Goal: Task Accomplishment & Management: Manage account settings

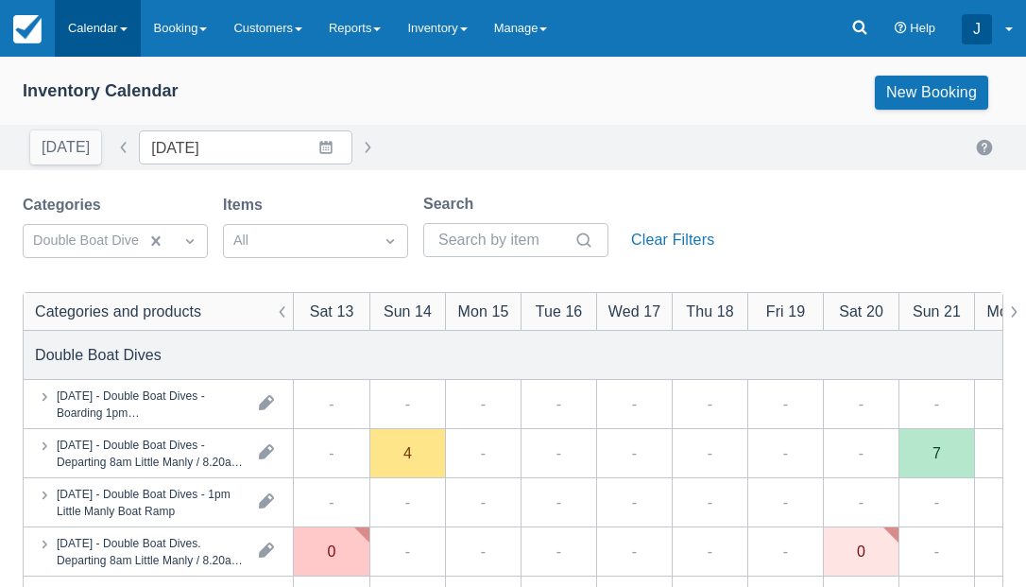
click at [90, 26] on link "Calendar" at bounding box center [98, 28] width 86 height 57
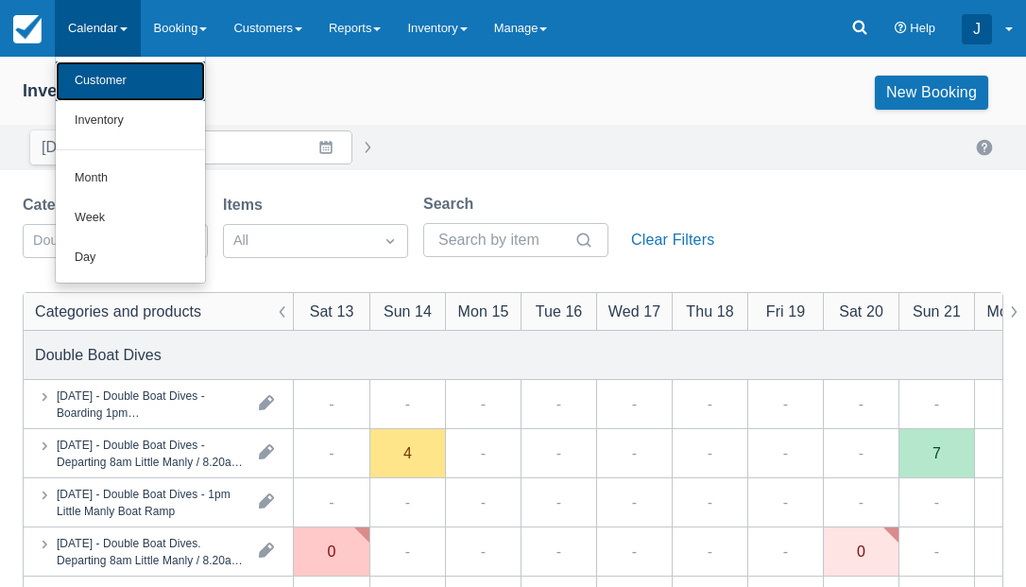
click at [105, 81] on link "Customer" at bounding box center [130, 81] width 149 height 40
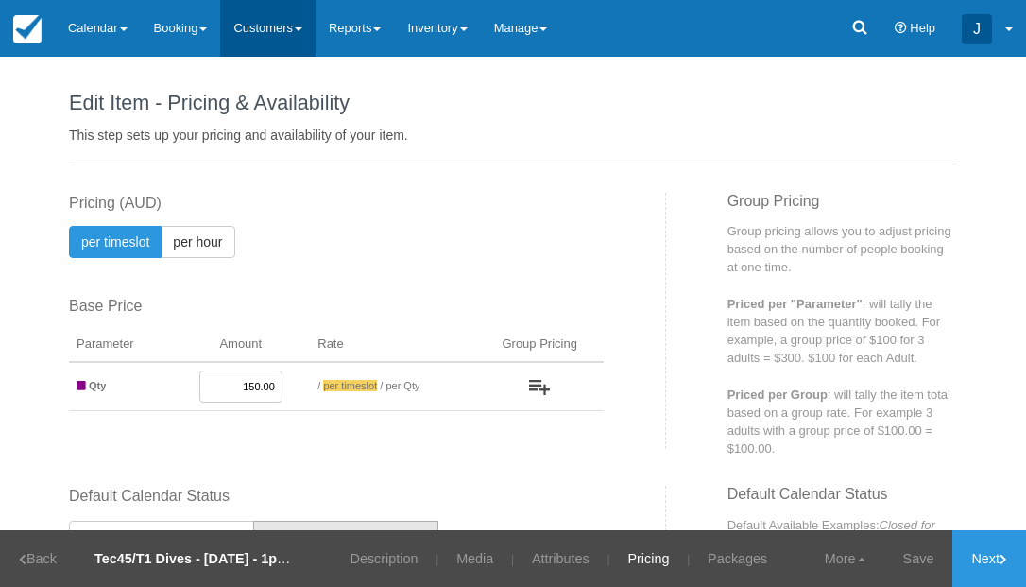
click at [275, 29] on link "Customers" at bounding box center [267, 28] width 95 height 57
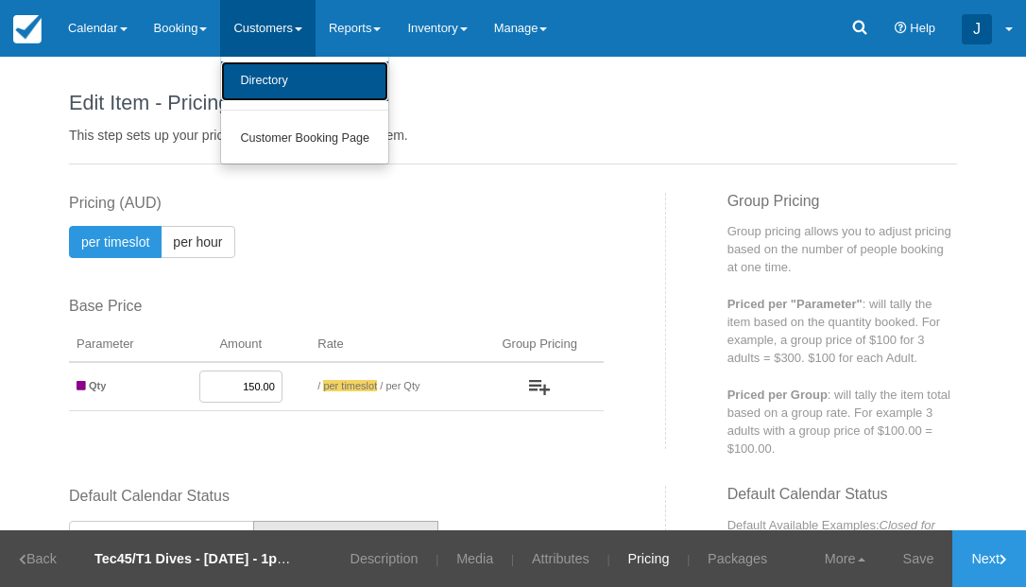
click at [275, 77] on link "Directory" at bounding box center [304, 81] width 167 height 40
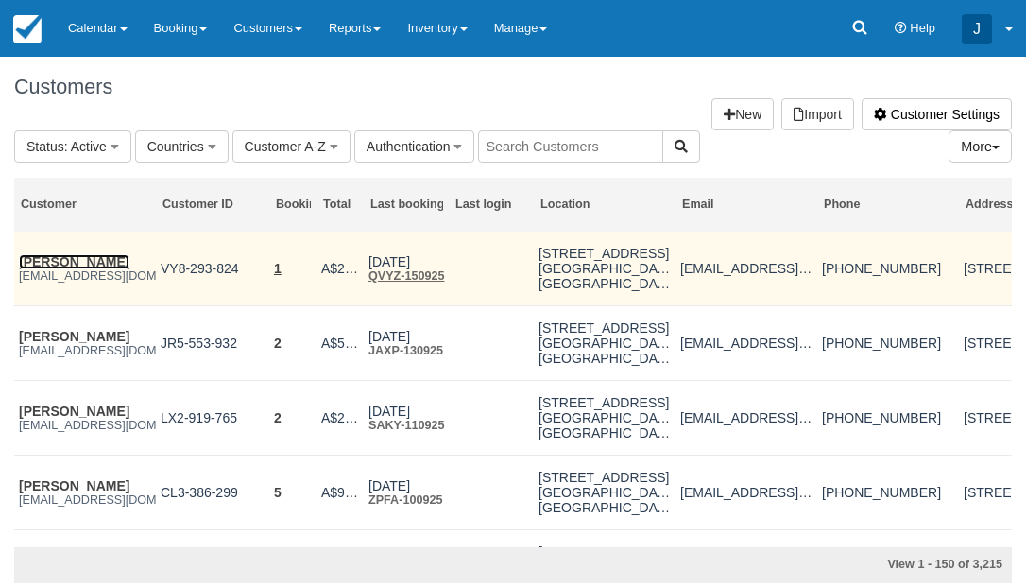
click at [92, 263] on link "[PERSON_NAME]" at bounding box center [74, 261] width 111 height 15
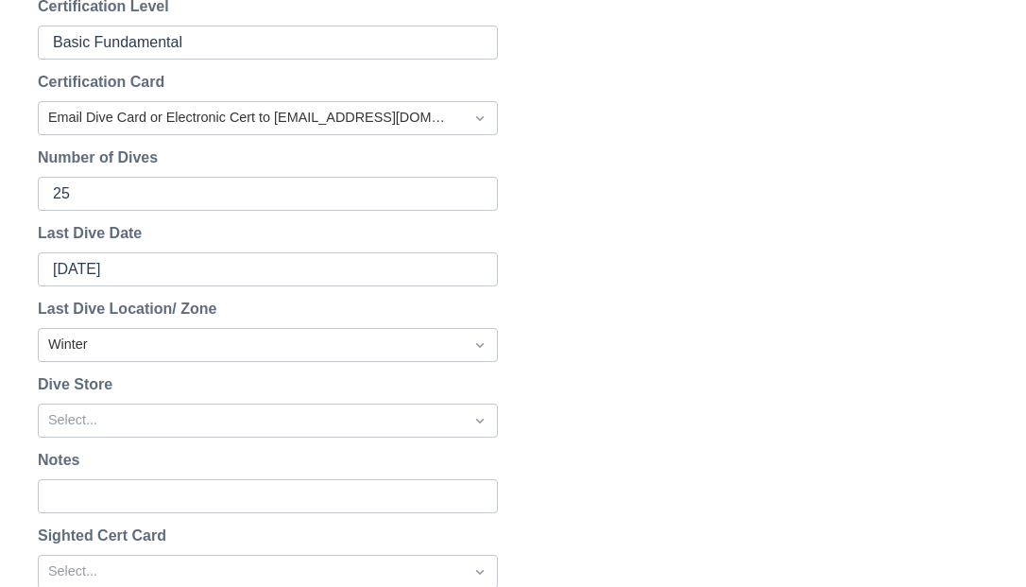
scroll to position [1420, 0]
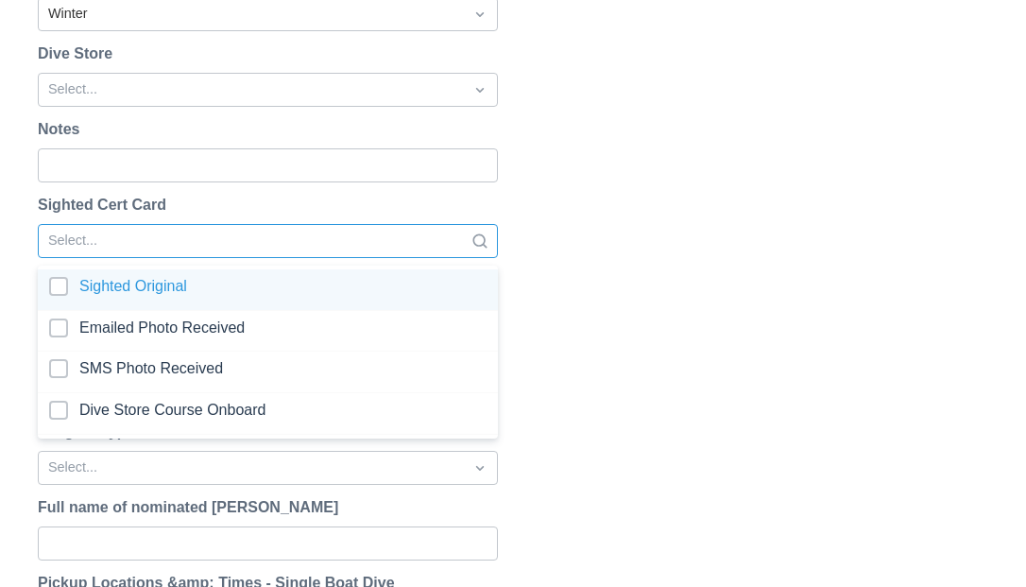
click at [252, 230] on div at bounding box center [250, 241] width 405 height 25
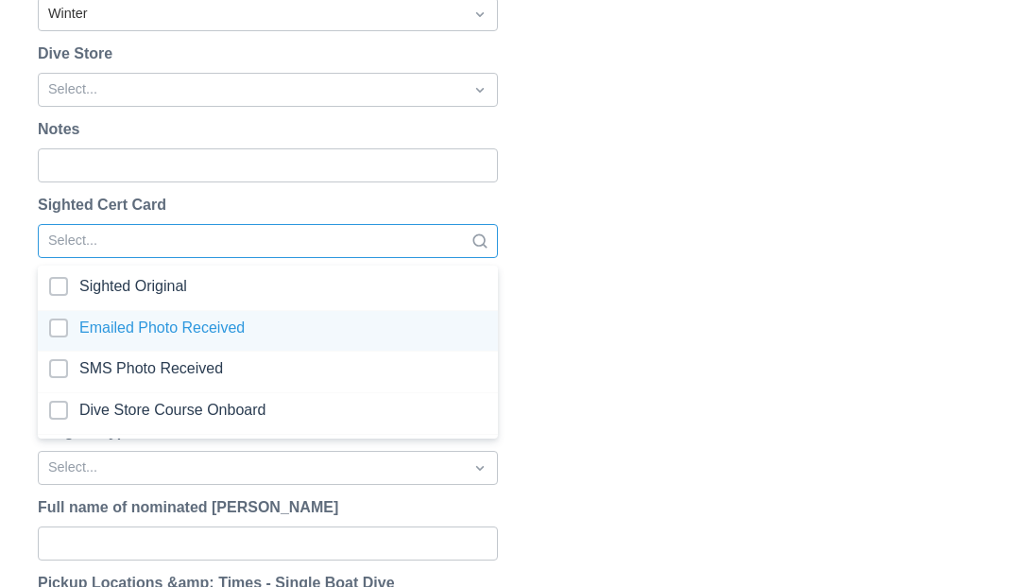
click at [56, 319] on div at bounding box center [268, 331] width 438 height 26
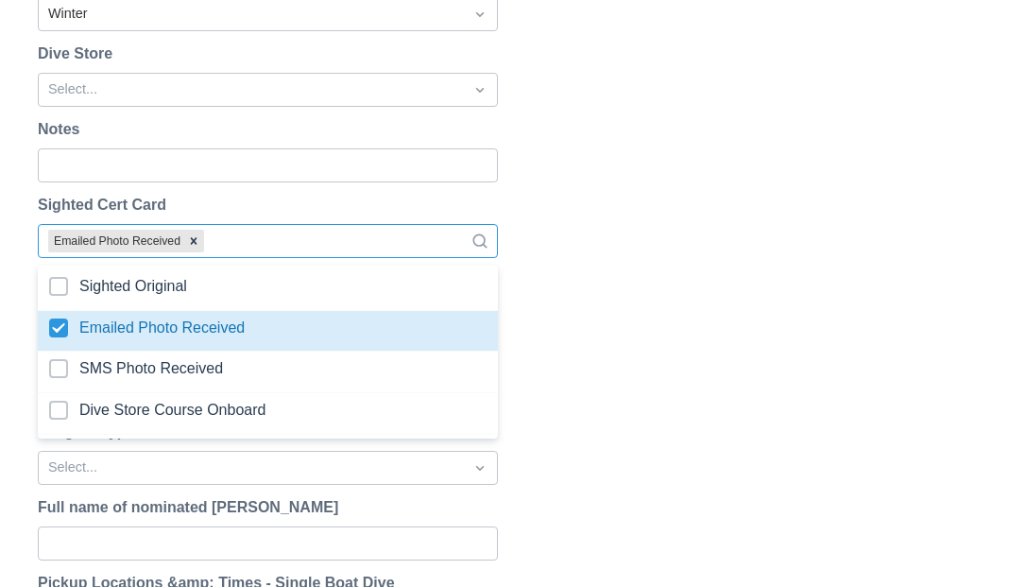
click at [744, 283] on div "Reset Password Send password reset email to 18056391366@163.com ? Cancel Send R…" at bounding box center [513, 95] width 1026 height 2578
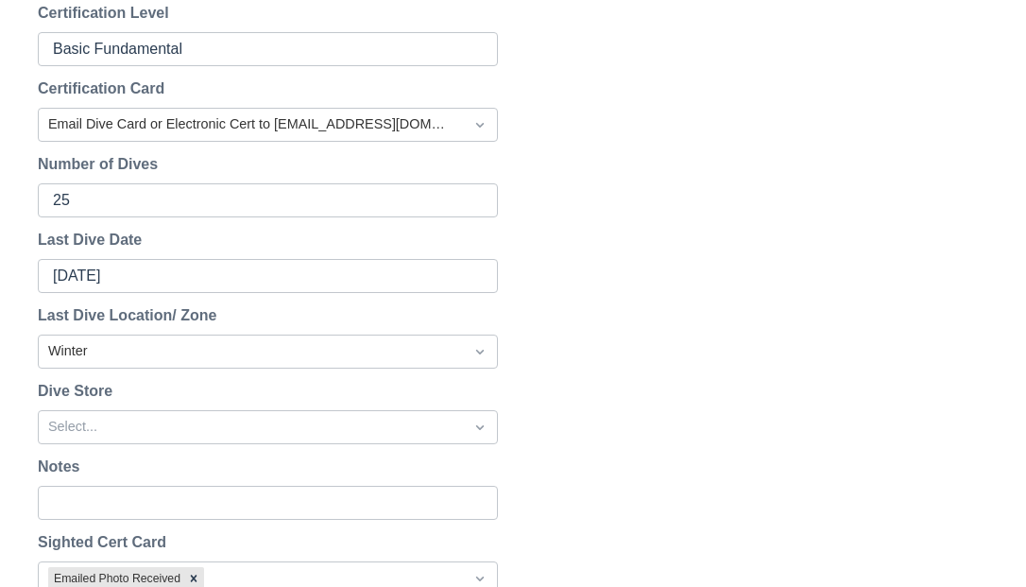
scroll to position [1067, 0]
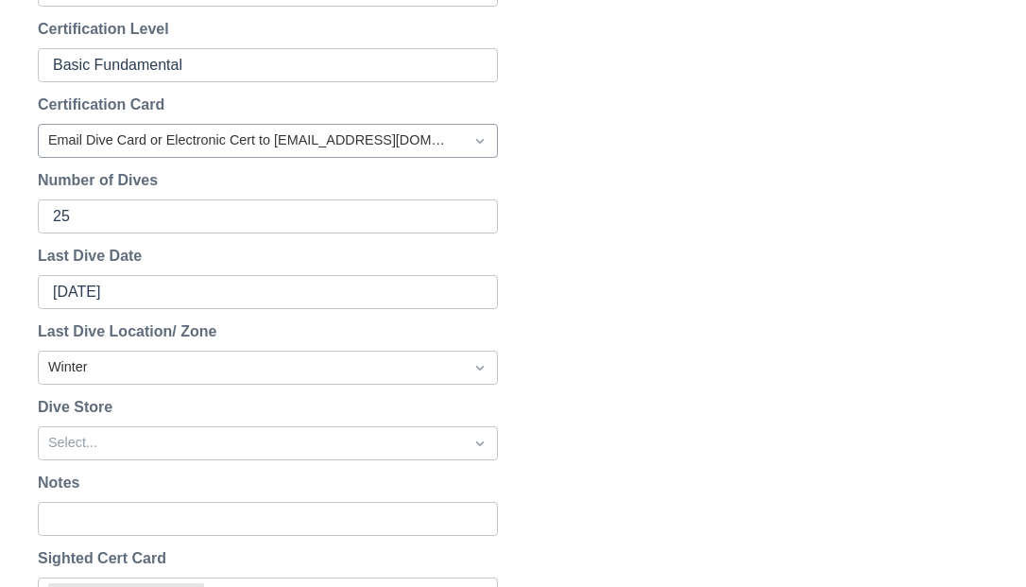
click at [416, 146] on div at bounding box center [250, 141] width 405 height 25
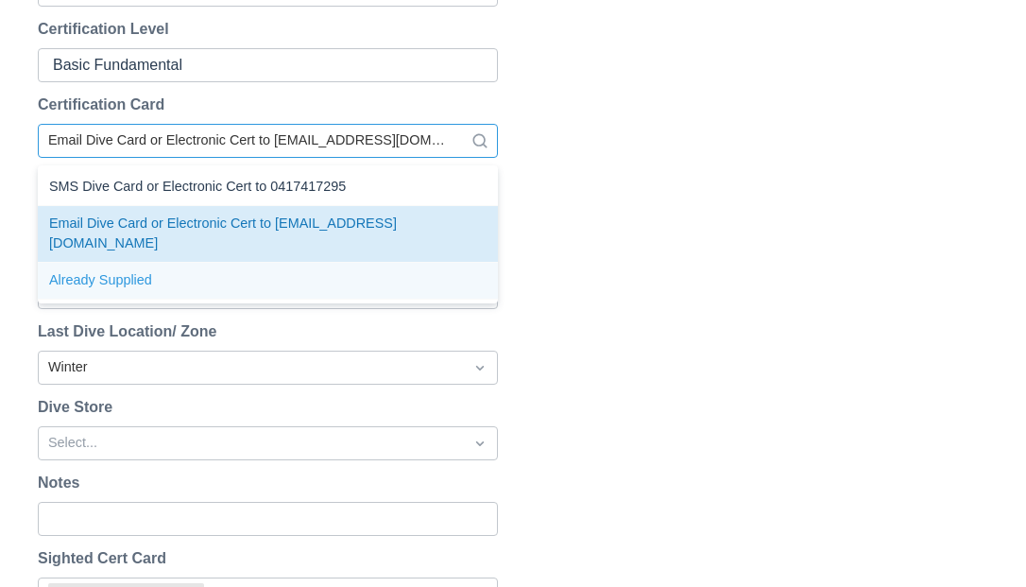
click at [146, 278] on div "Already Supplied" at bounding box center [268, 281] width 460 height 37
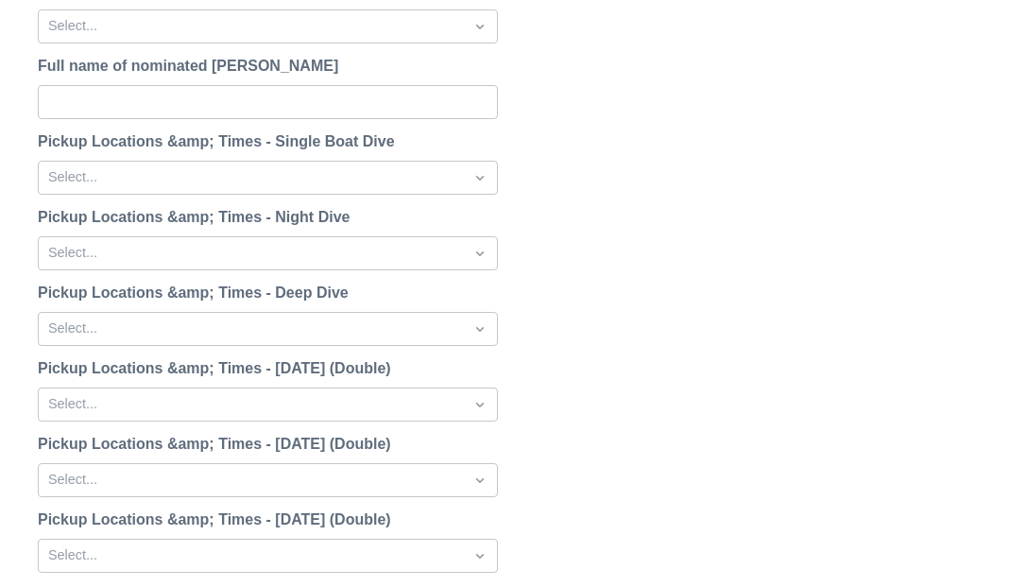
scroll to position [2553, 0]
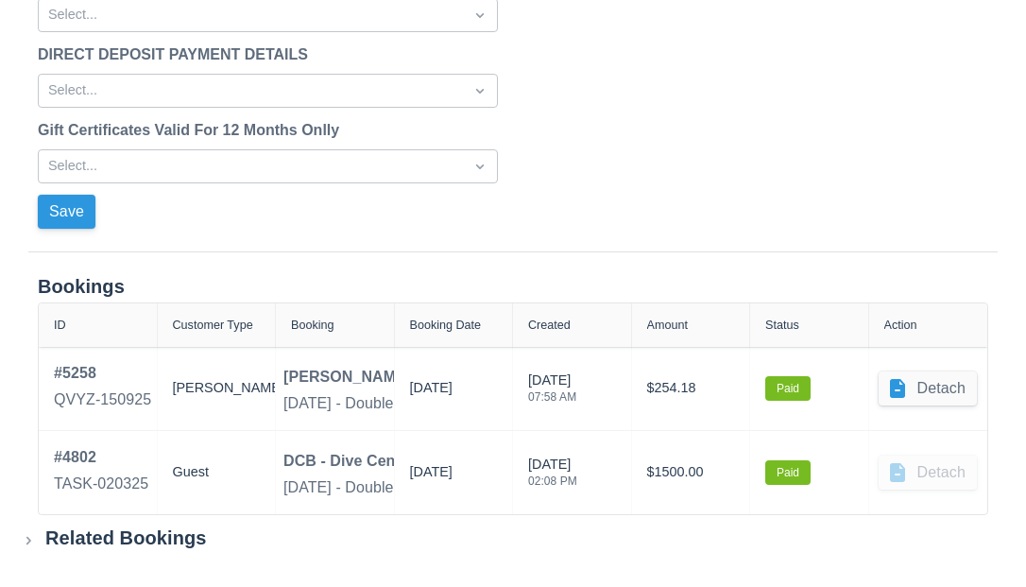
click at [62, 215] on button "Save" at bounding box center [67, 212] width 58 height 34
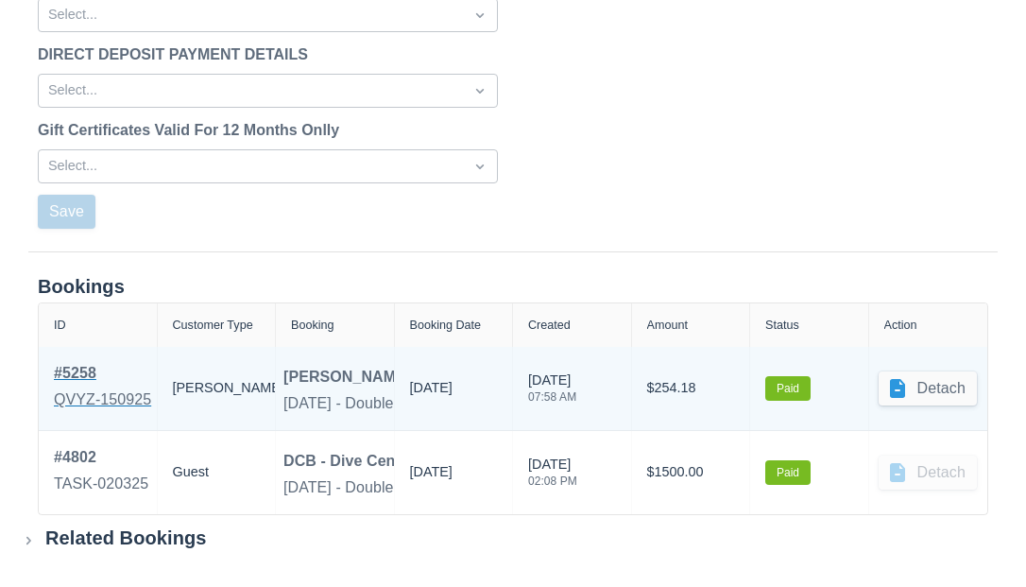
click at [77, 369] on div "# 5258" at bounding box center [102, 373] width 97 height 23
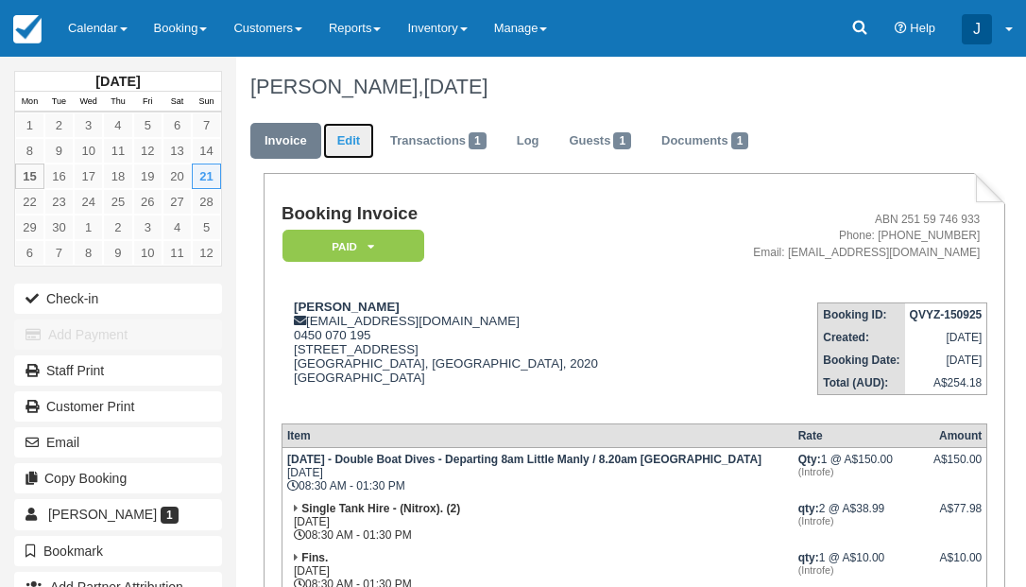
click at [356, 145] on link "Edit" at bounding box center [348, 141] width 51 height 37
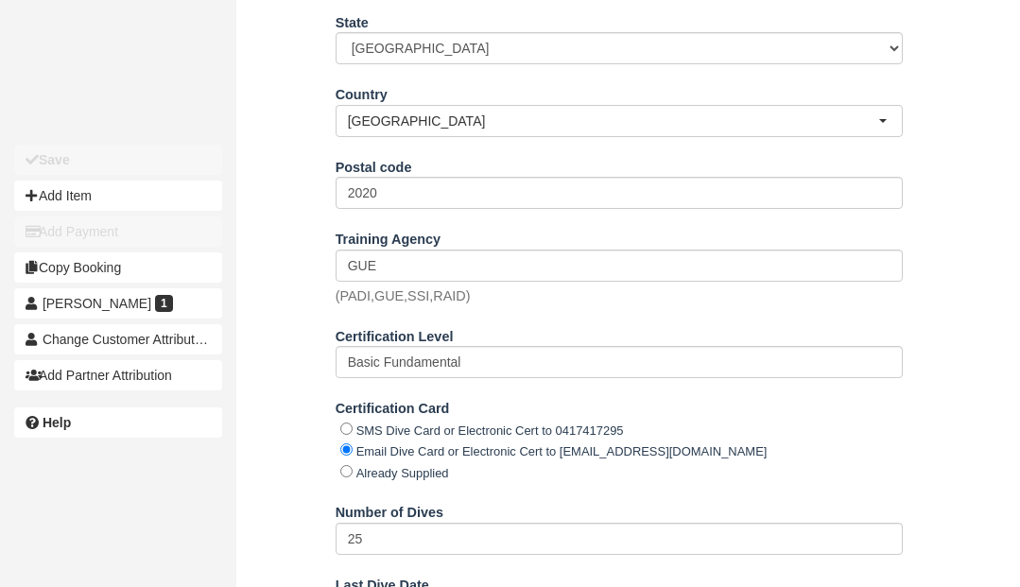
scroll to position [1019, 0]
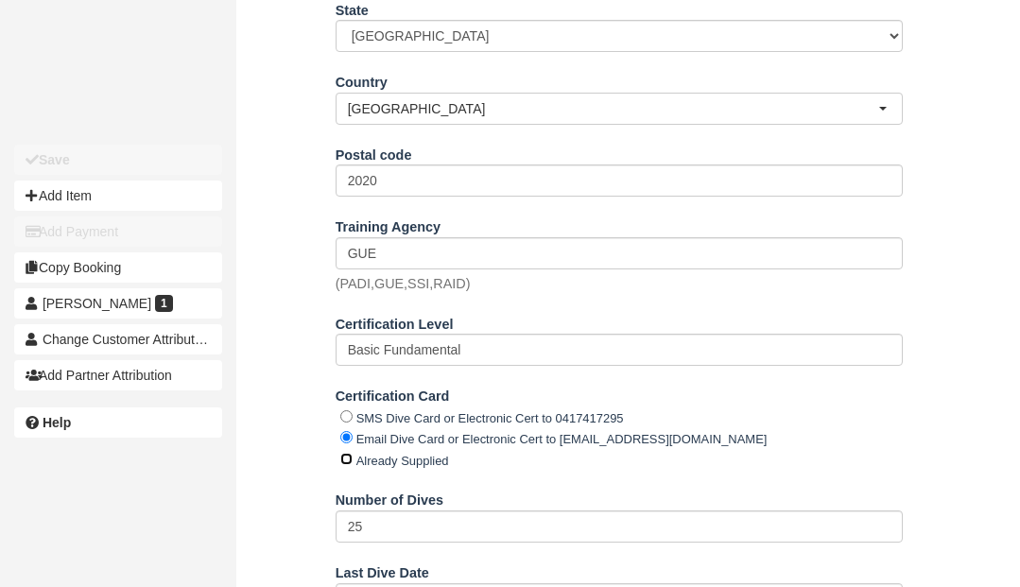
click at [344, 453] on input "Already Supplied" at bounding box center [346, 459] width 12 height 12
radio input "true"
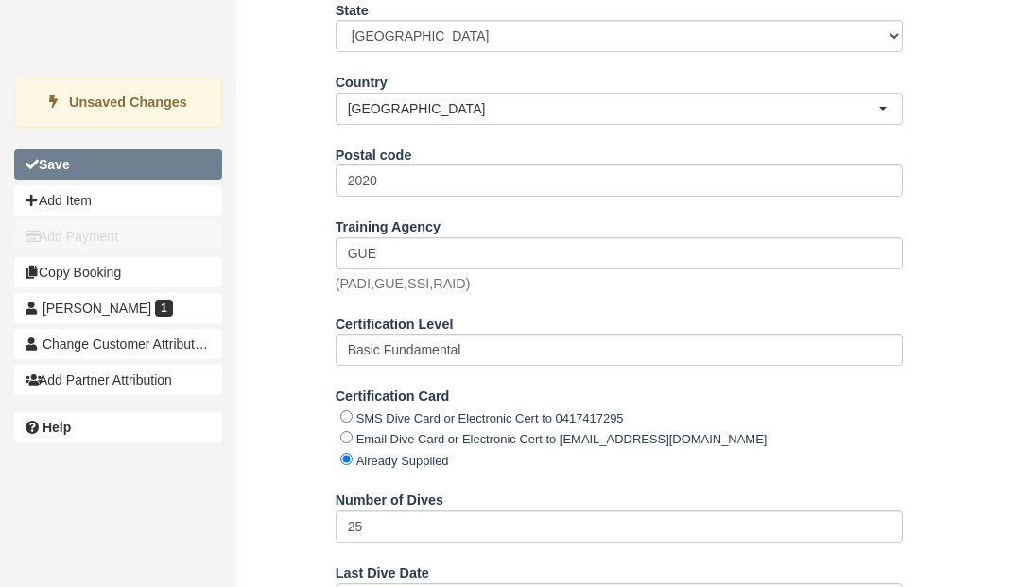
click at [60, 163] on b "Save" at bounding box center [54, 164] width 31 height 15
type input "+61450070195"
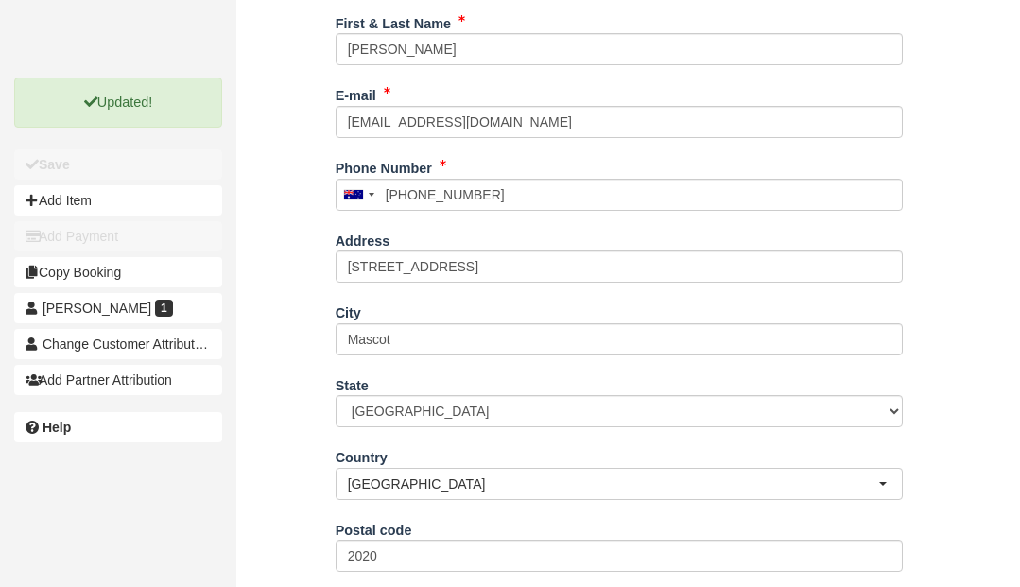
scroll to position [0, 0]
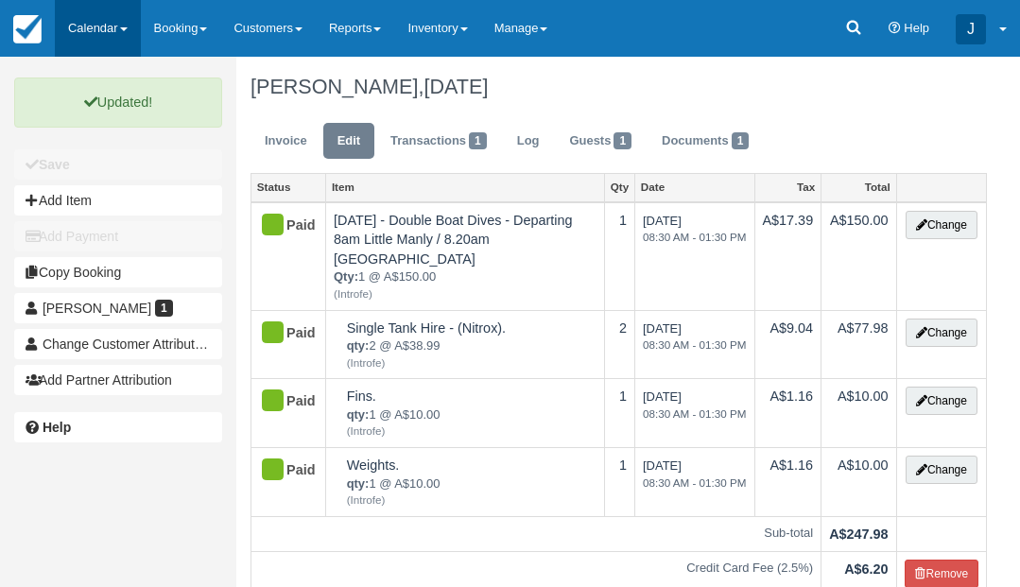
click at [114, 27] on link "Calendar" at bounding box center [98, 28] width 86 height 57
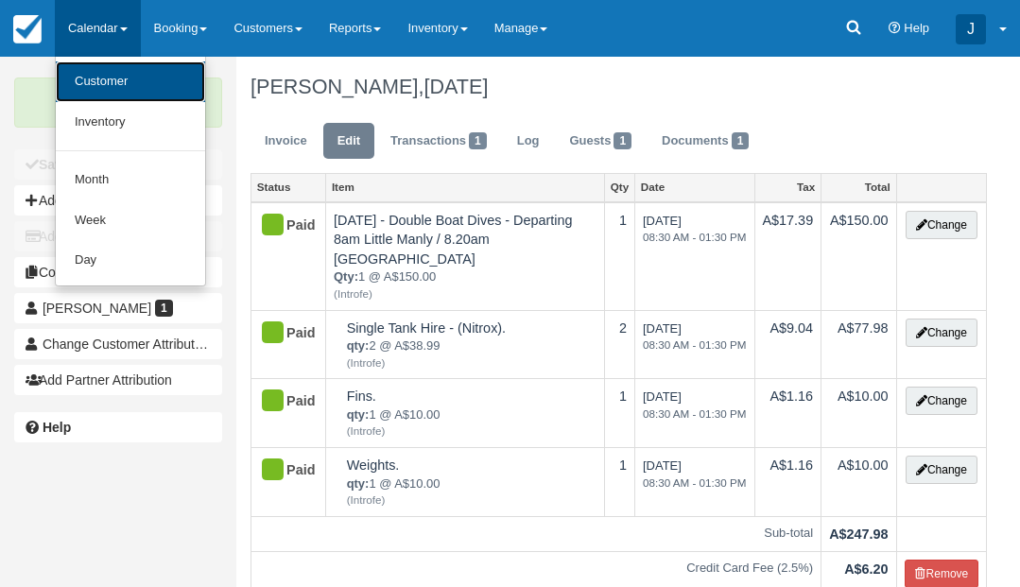
click at [109, 79] on link "Customer" at bounding box center [130, 81] width 149 height 41
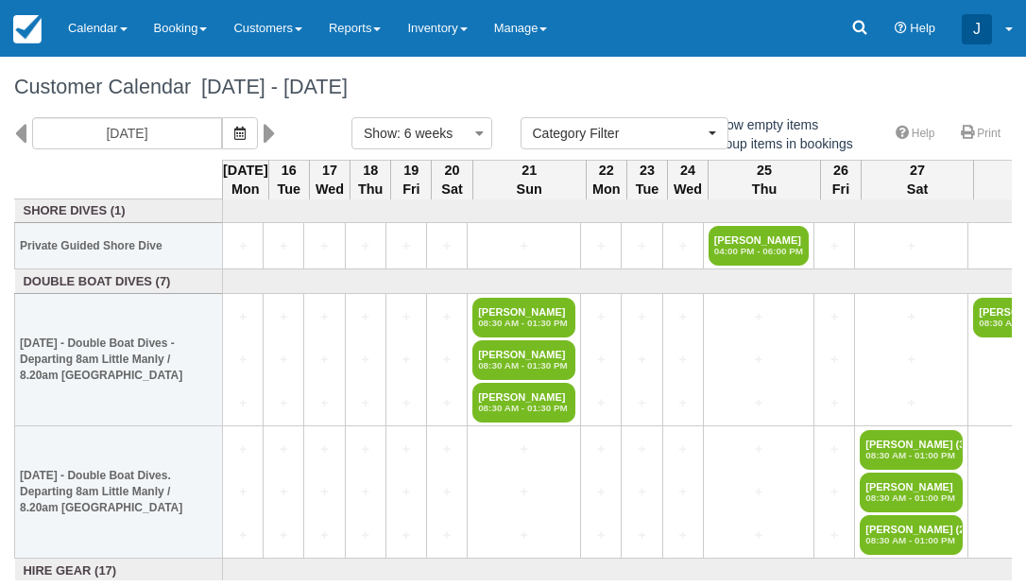
select select
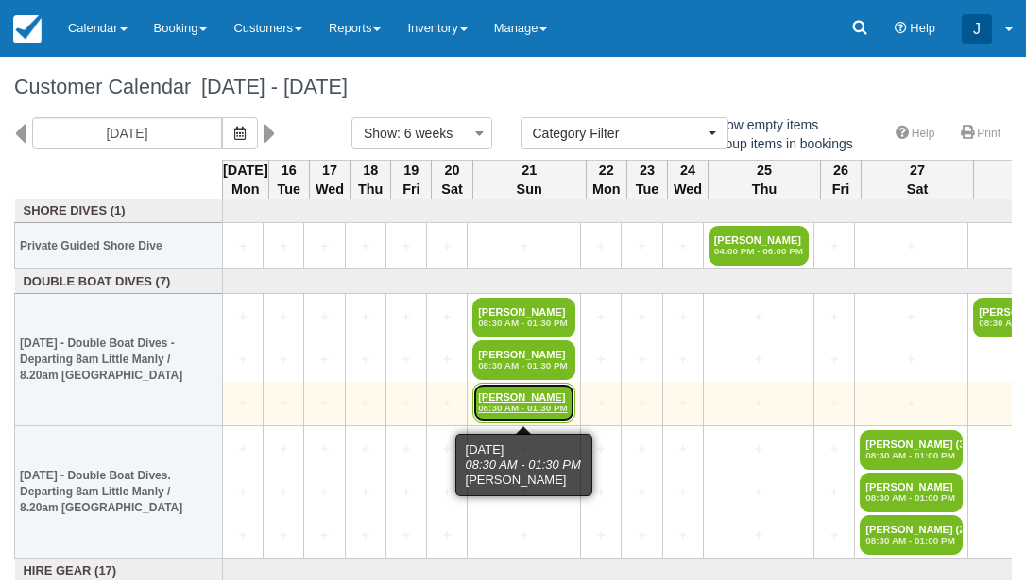
click at [543, 407] on em "08:30 AM - 01:30 PM" at bounding box center [524, 408] width 92 height 11
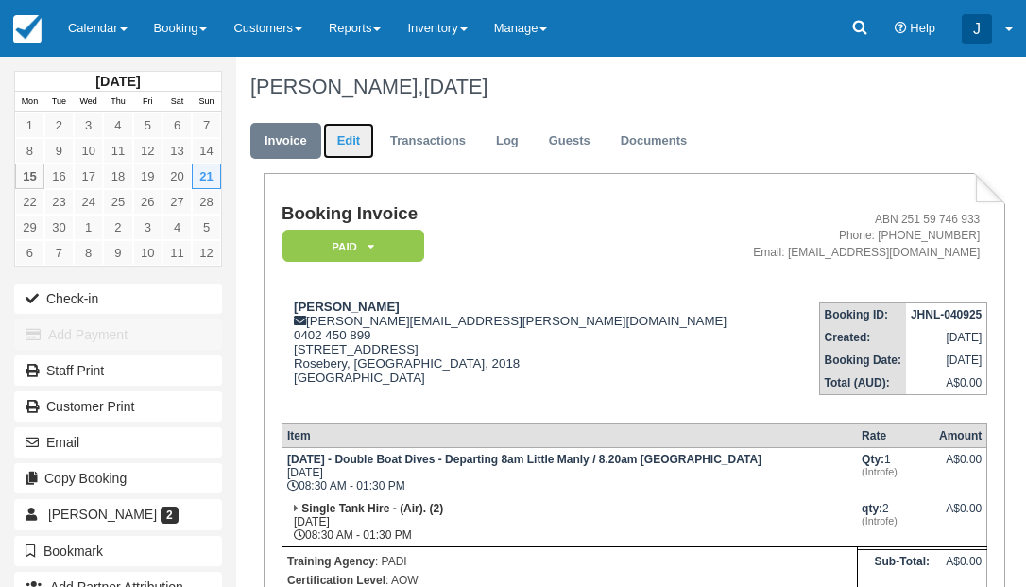
click at [350, 142] on link "Edit" at bounding box center [348, 141] width 51 height 37
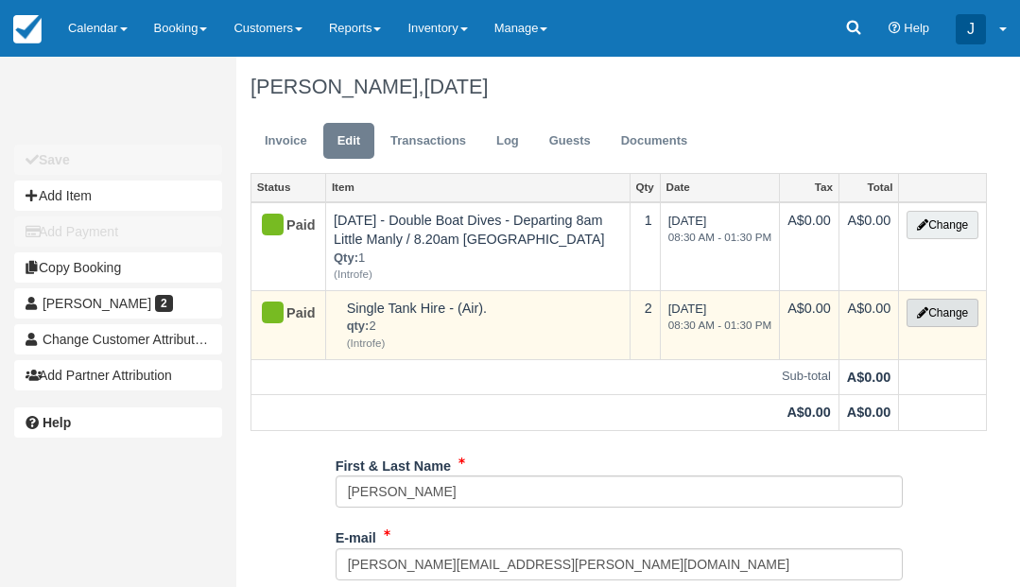
click at [938, 304] on button "Change" at bounding box center [942, 313] width 72 height 28
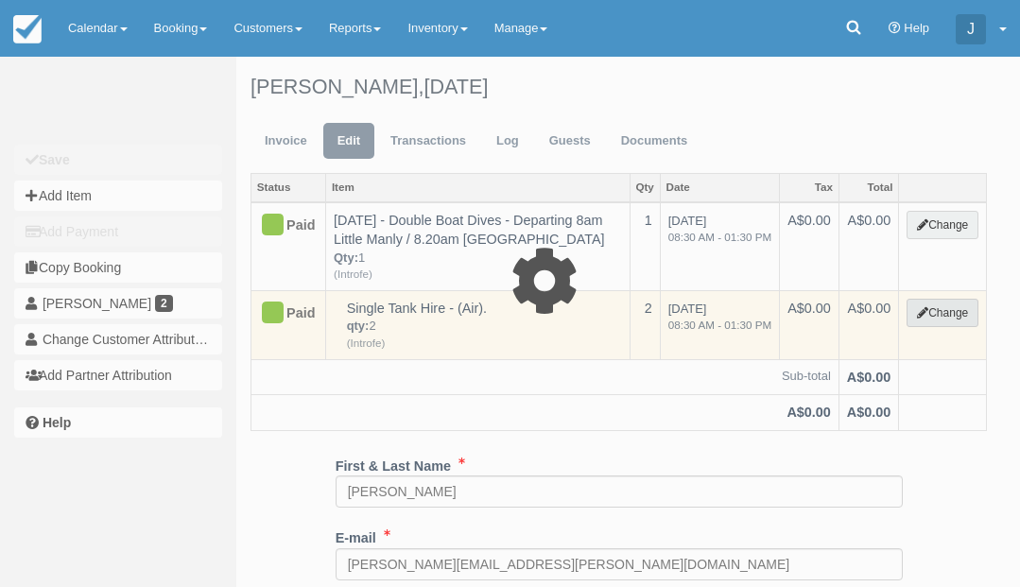
select select "12"
type input "0.00"
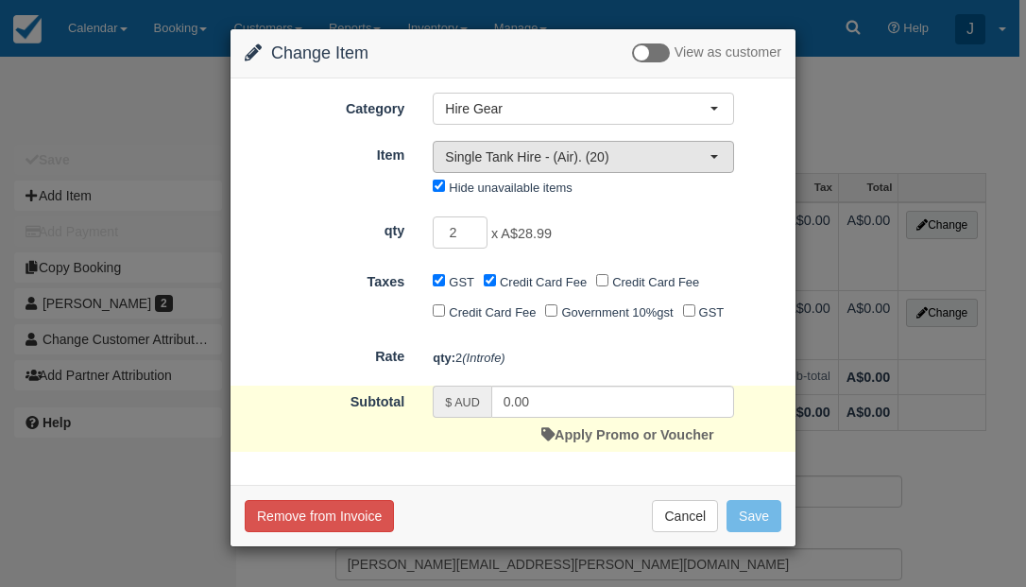
click at [702, 156] on span "Single Tank Hire - (Air). (20)" at bounding box center [577, 156] width 265 height 19
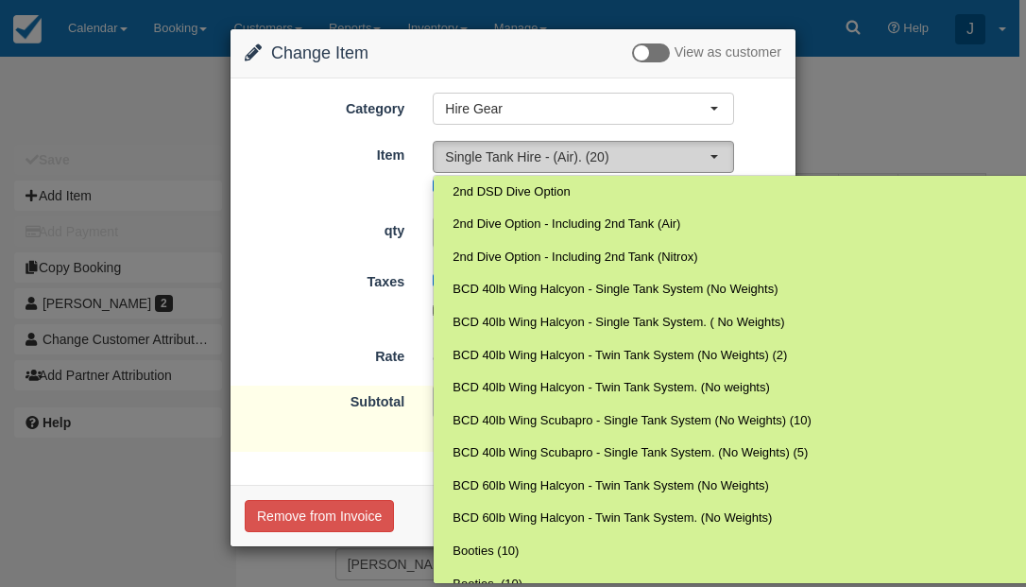
scroll to position [1511, 0]
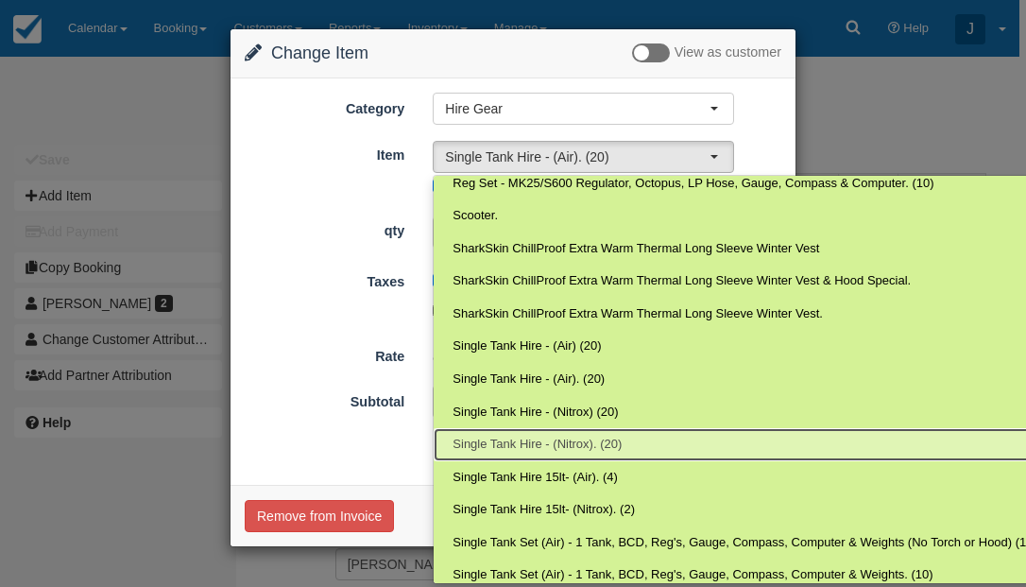
click at [579, 438] on span "Single Tank Hire - (Nitrox). (20)" at bounding box center [537, 445] width 169 height 18
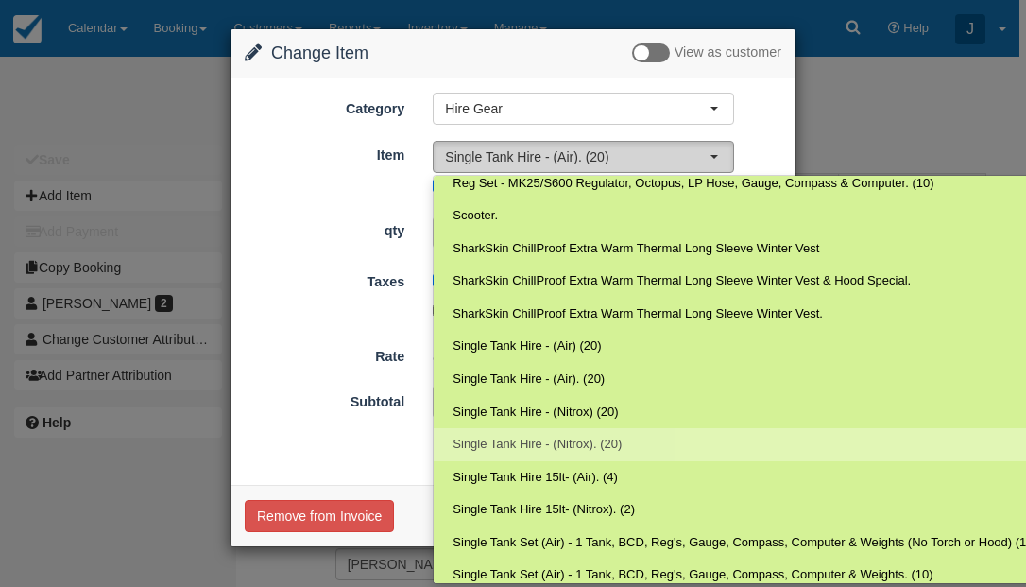
select select "66"
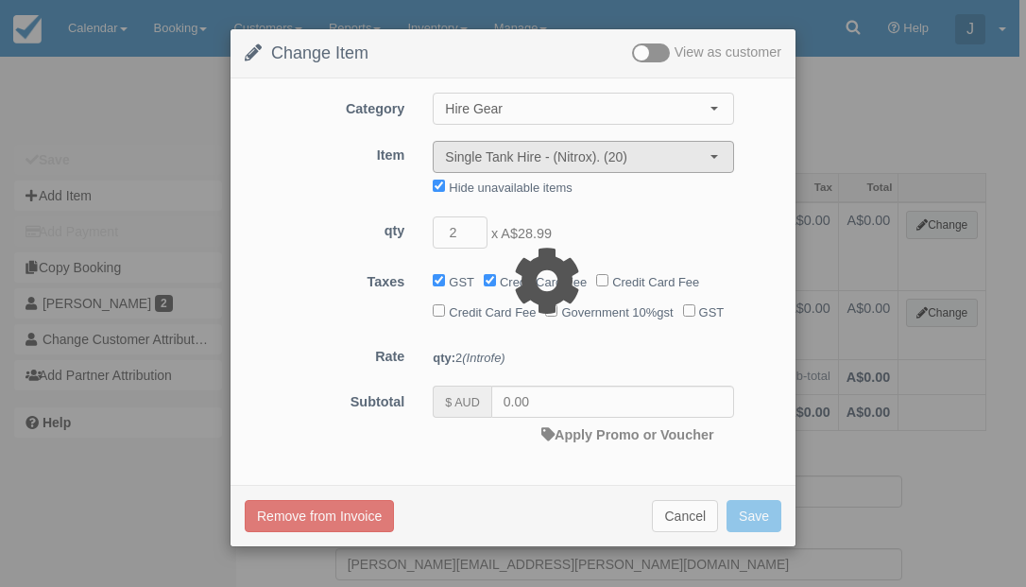
type input "77.98"
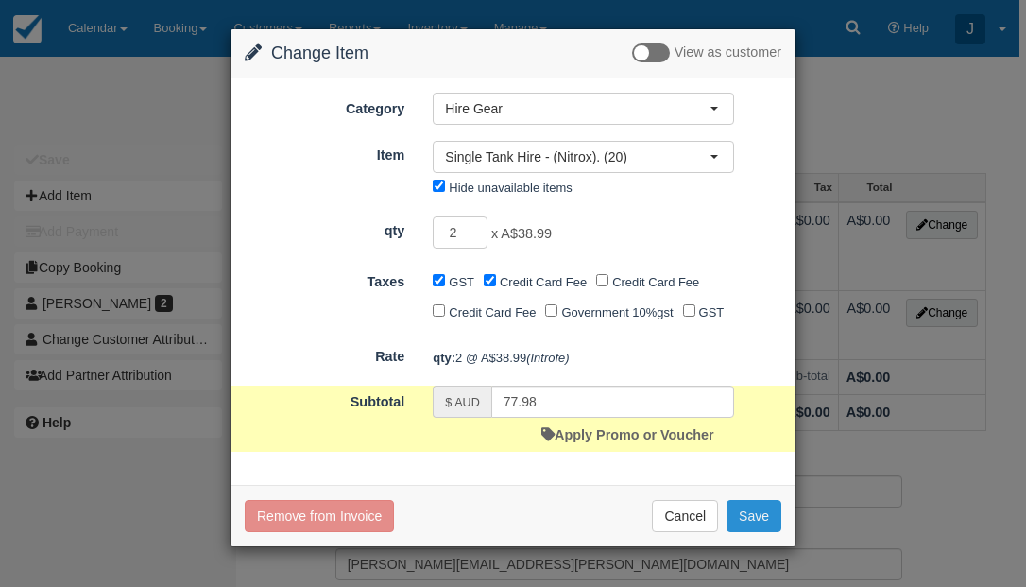
click at [753, 532] on button "Save" at bounding box center [754, 516] width 55 height 32
checkbox input "false"
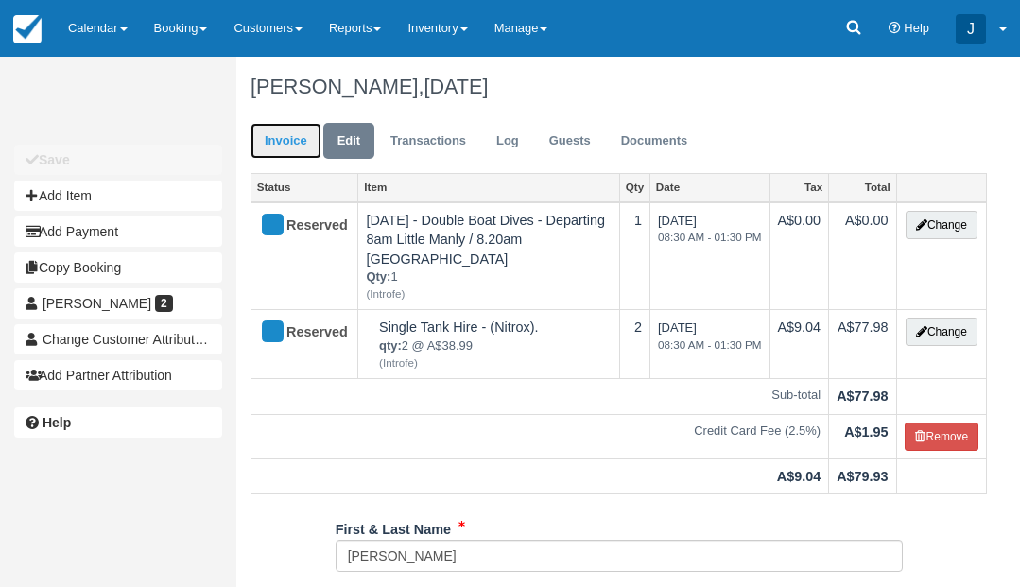
click at [296, 137] on link "Invoice" at bounding box center [285, 141] width 71 height 37
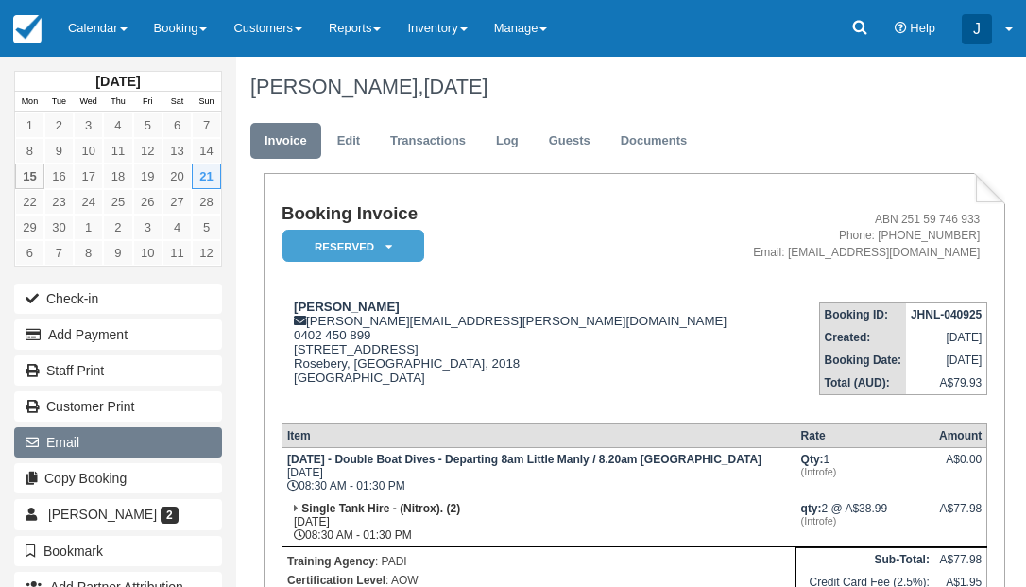
click at [92, 435] on button "Email" at bounding box center [118, 442] width 208 height 30
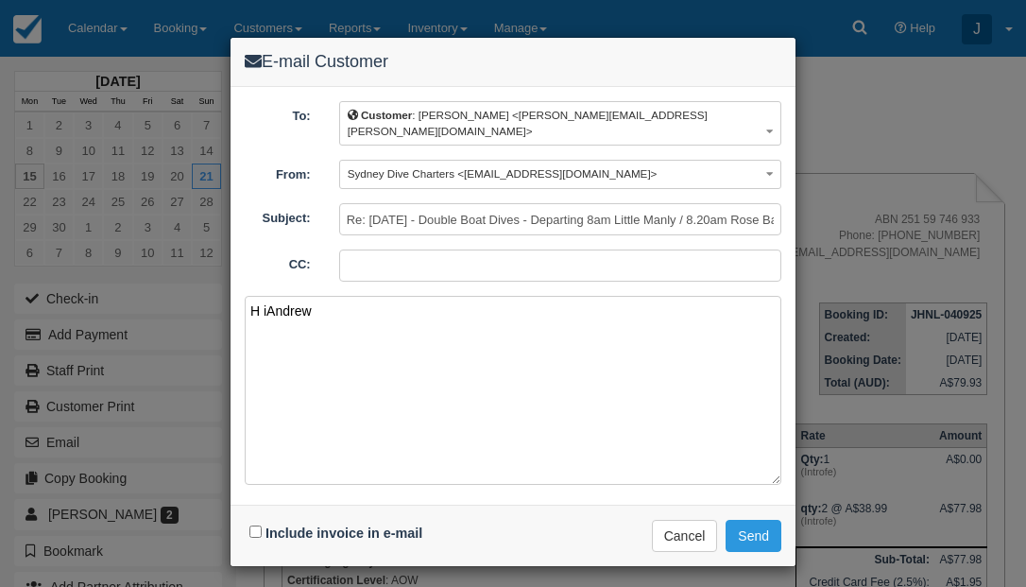
click at [265, 296] on textarea "H iAndrew" at bounding box center [513, 390] width 537 height 189
click at [304, 300] on textarea "Hi [PERSON_NAME]" at bounding box center [513, 390] width 537 height 189
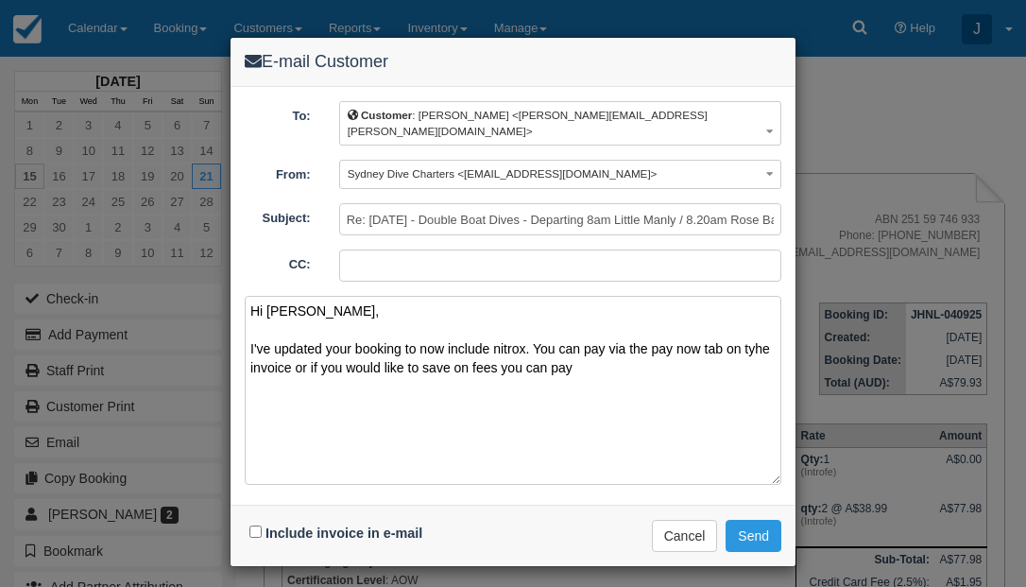
type textarea "Hi Andrew, I've updated your booking to now include nitrox. You can pay via the…"
drag, startPoint x: 248, startPoint y: 294, endPoint x: 575, endPoint y: 364, distance: 335.3
click at [575, 364] on textarea "Hi Andrew, I've updated your booking to now include nitrox. You can pay via the…" at bounding box center [513, 390] width 537 height 189
click at [698, 526] on button "Cancel" at bounding box center [685, 536] width 66 height 32
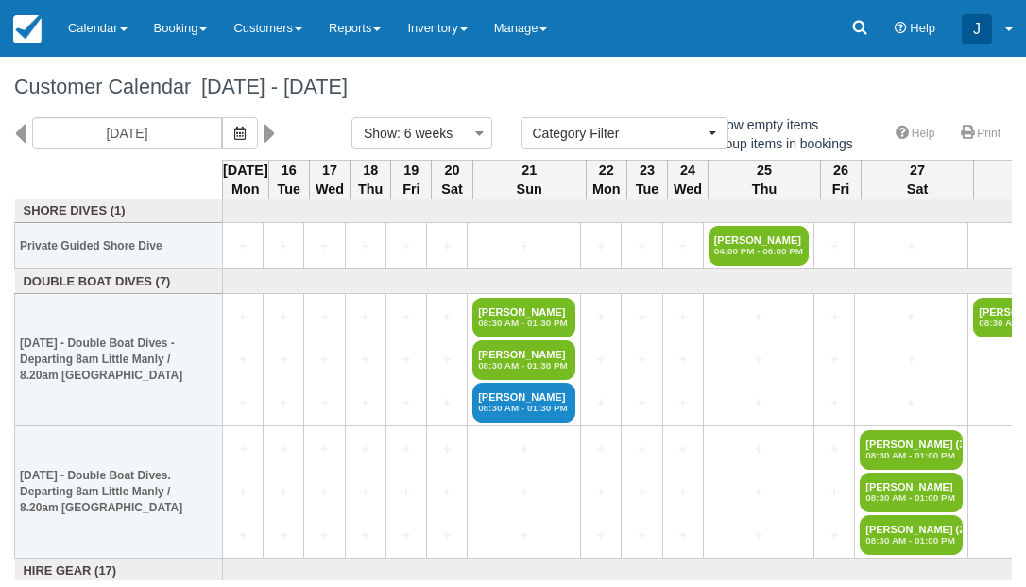
select select
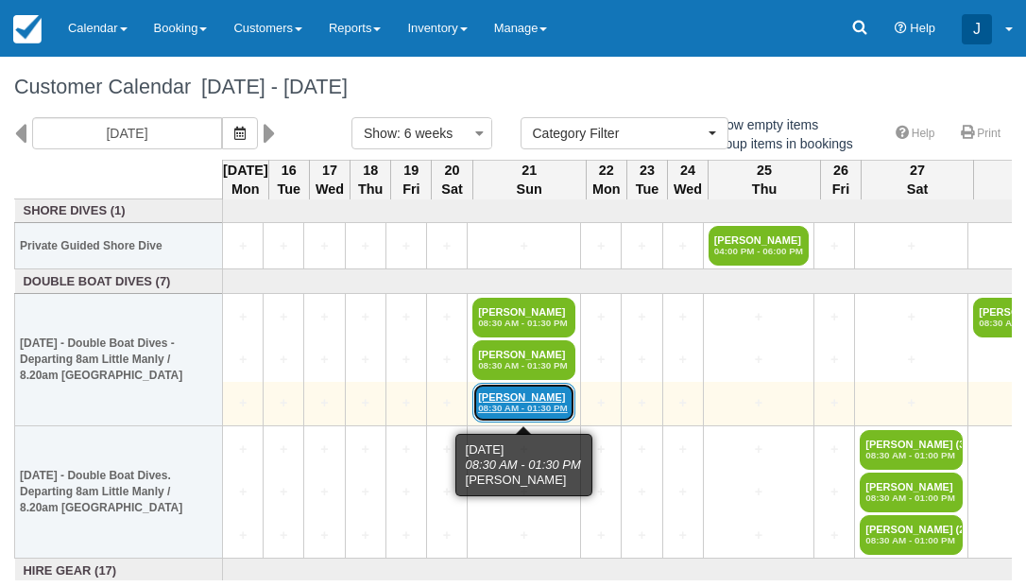
click at [523, 386] on link "[PERSON_NAME] 08:30 AM - 01:30 PM" at bounding box center [523, 403] width 103 height 40
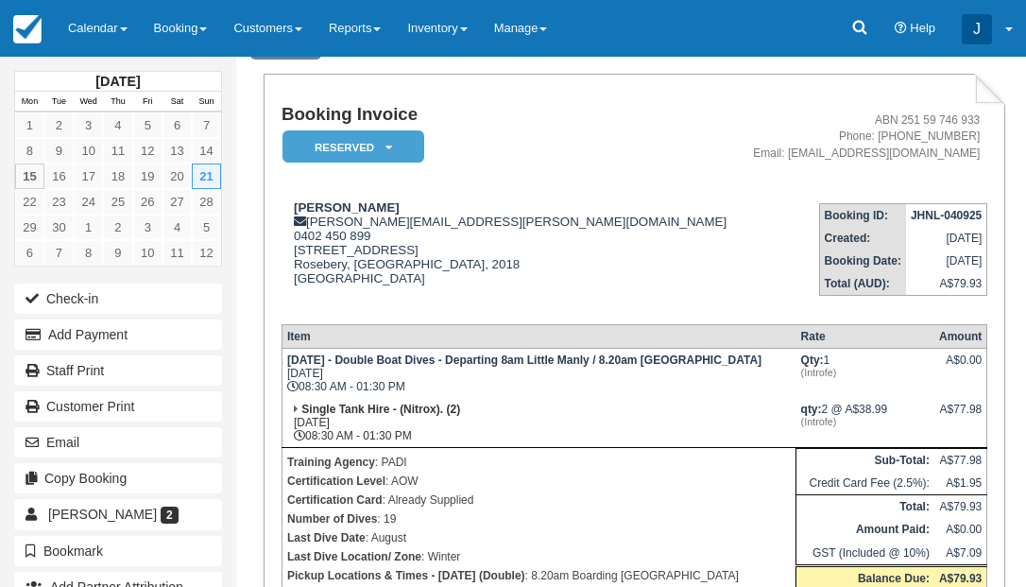
scroll to position [39, 0]
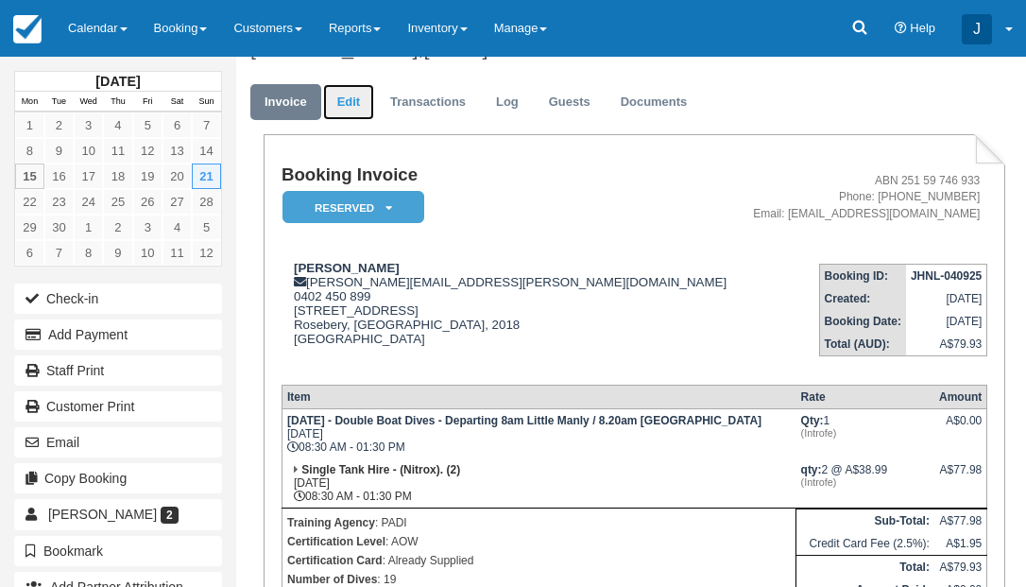
click at [352, 95] on link "Edit" at bounding box center [348, 102] width 51 height 37
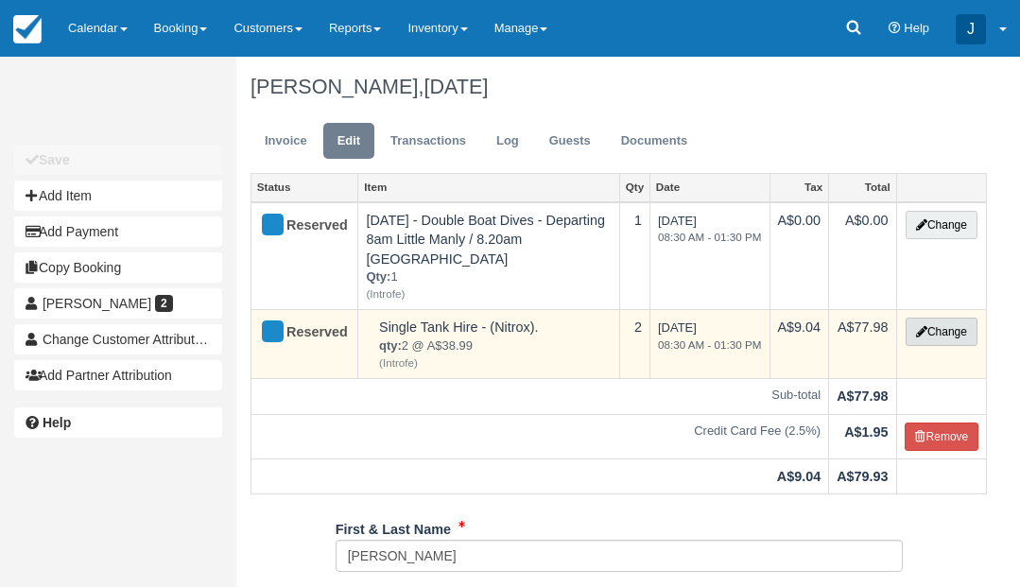
click at [945, 330] on button "Change" at bounding box center [941, 332] width 72 height 28
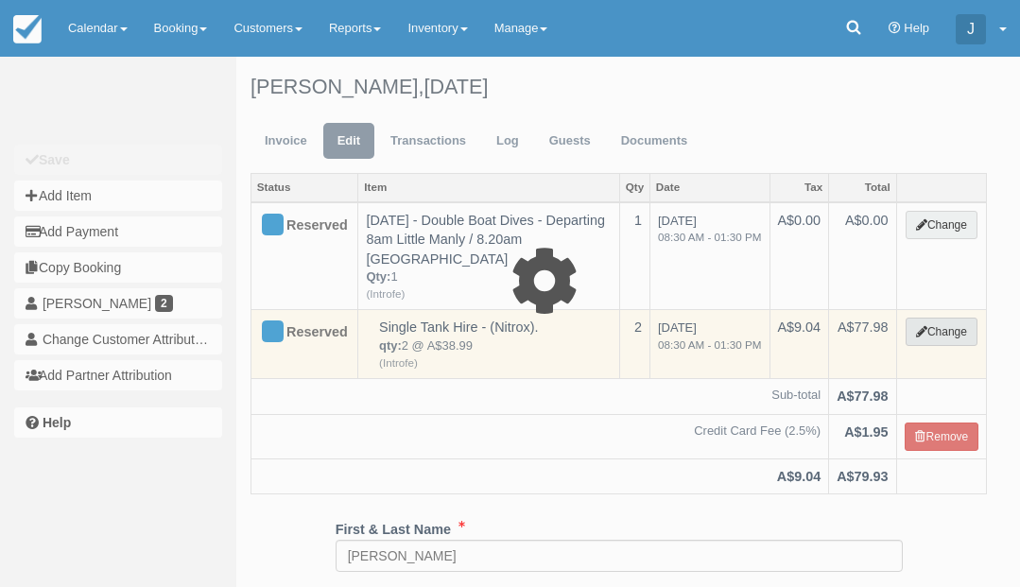
select select "12"
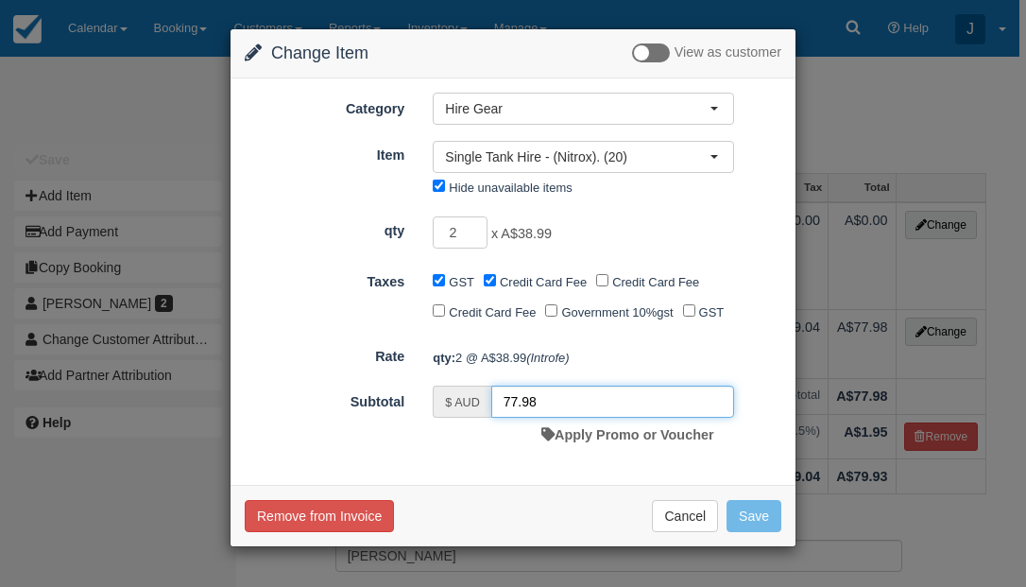
click at [535, 418] on input "77.98" at bounding box center [612, 402] width 243 height 32
type input "7"
type input "20."
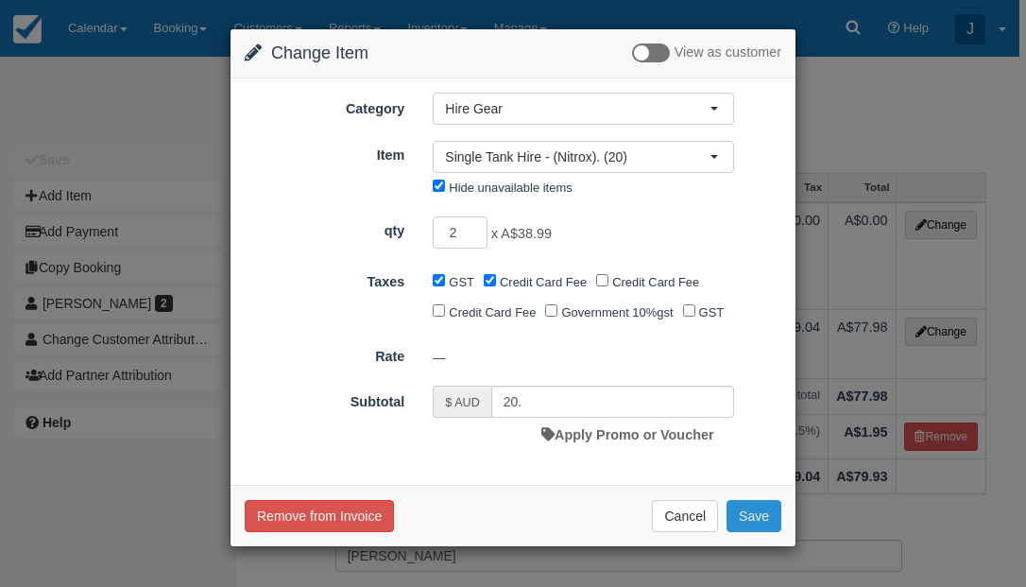
click at [755, 532] on button "Save" at bounding box center [754, 516] width 55 height 32
checkbox input "false"
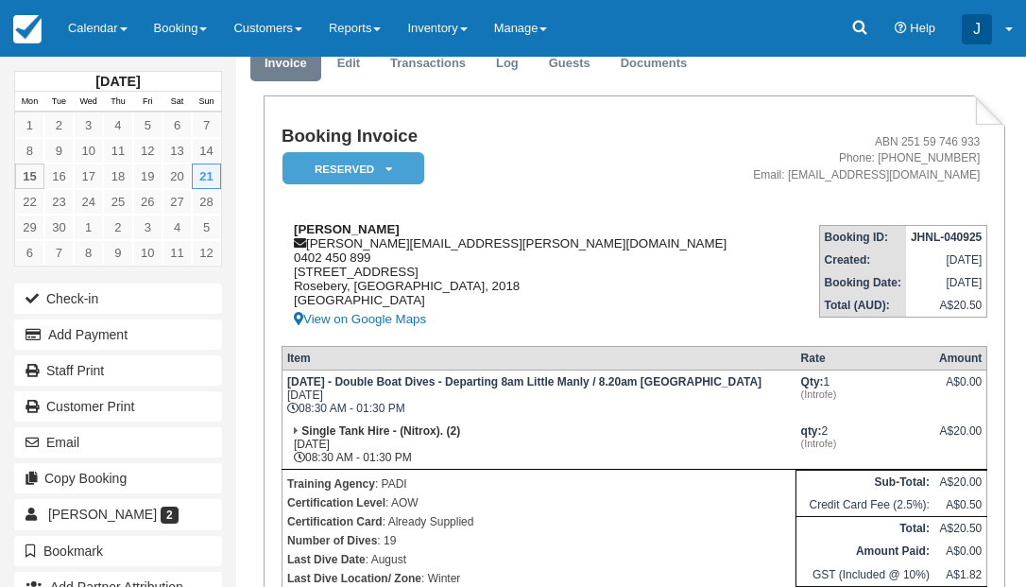
scroll to position [126, 0]
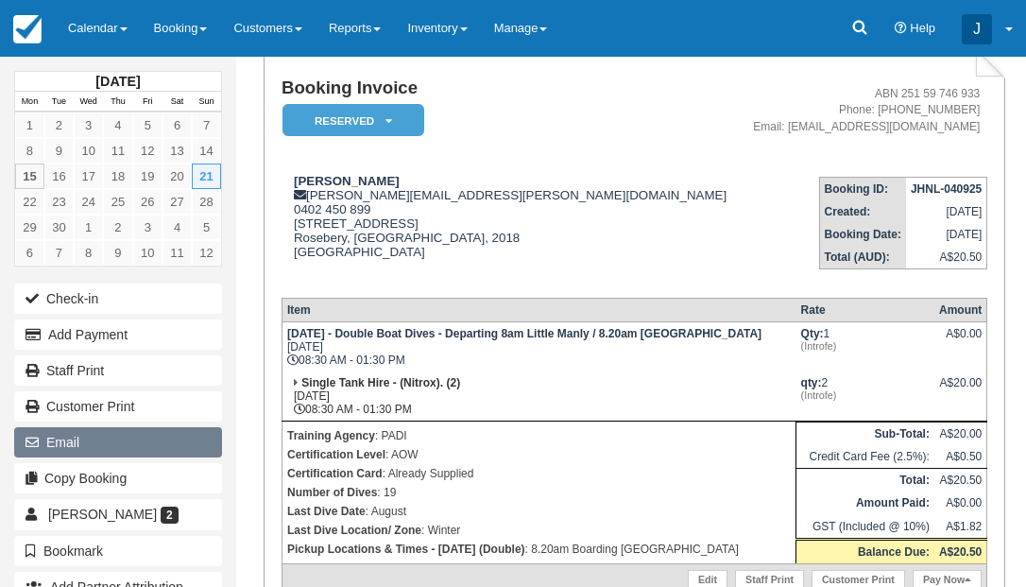
click at [91, 441] on button "Email" at bounding box center [118, 442] width 208 height 30
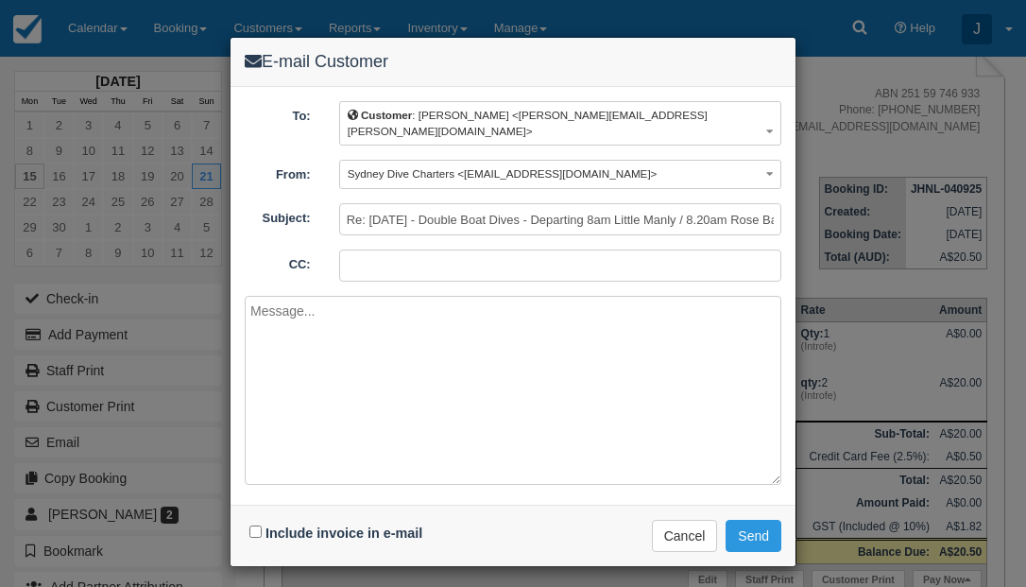
paste textarea "Hi [PERSON_NAME], I've updated your booking to now include nitrox. You can pay …"
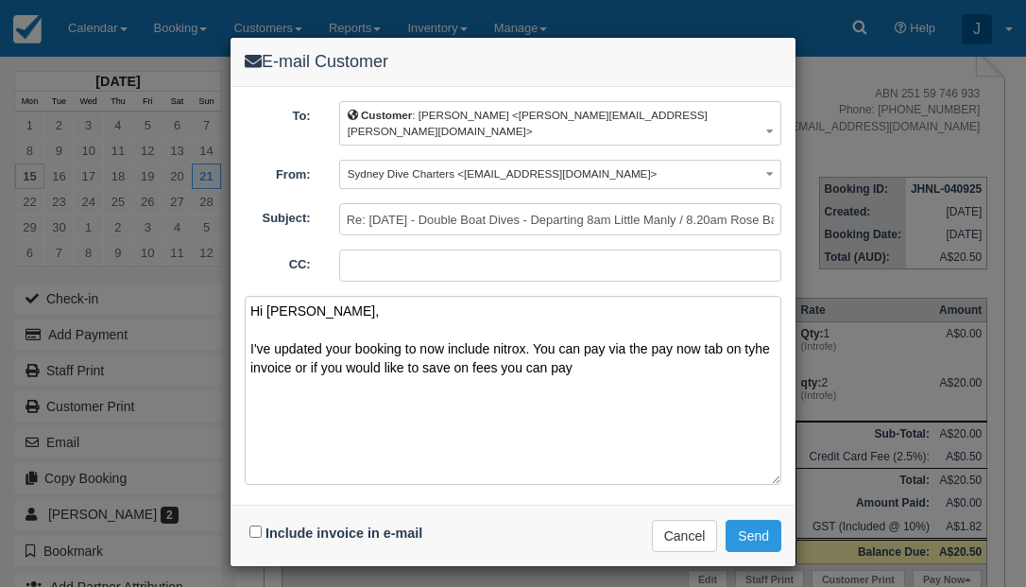
type textarea "Hi [PERSON_NAME], I've updated your booking to now include nitrox. You can pay …"
click at [252, 525] on input "Include invoice in e-mail" at bounding box center [255, 531] width 12 height 12
checkbox input "true"
click at [597, 357] on textarea "Hi [PERSON_NAME], I've updated your booking to now include nitrox. You can pay …" at bounding box center [513, 390] width 537 height 189
type textarea "Hi [PERSON_NAME], I've updated your booking to now include nitrox. You can pay …"
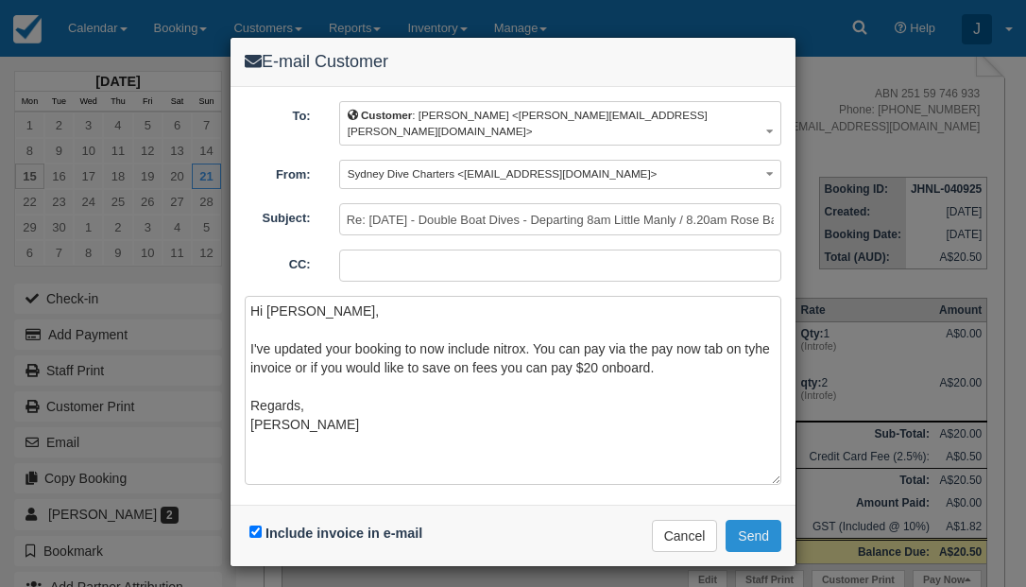
click at [755, 520] on button "Send" at bounding box center [754, 536] width 56 height 32
